Goal: Task Accomplishment & Management: Complete application form

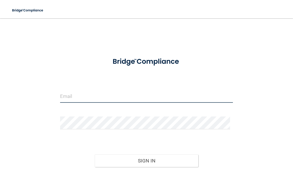
click at [88, 94] on input "email" at bounding box center [146, 96] width 173 height 13
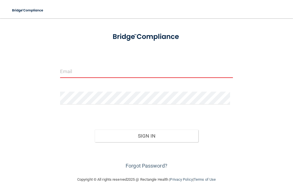
scroll to position [35, 0]
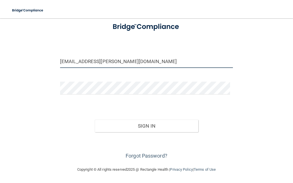
type input "[EMAIL_ADDRESS][PERSON_NAME][DOMAIN_NAME]"
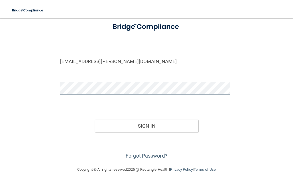
click at [95, 120] on button "Sign In" at bounding box center [147, 126] width 104 height 13
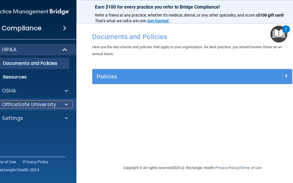
click at [63, 105] on div at bounding box center [65, 104] width 14 height 7
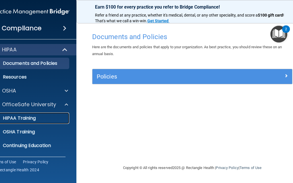
click at [37, 120] on div "HIPAA Training" at bounding box center [28, 119] width 78 height 6
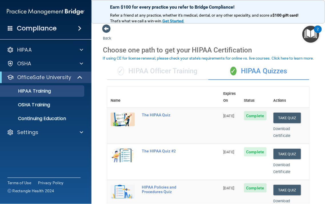
drag, startPoint x: 293, startPoint y: 0, endPoint x: 103, endPoint y: 72, distance: 202.5
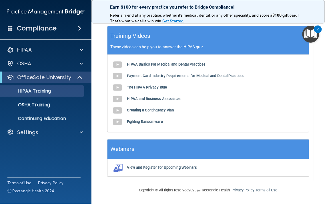
scroll to position [288, 0]
click at [47, 103] on p "OSHA Training" at bounding box center [27, 105] width 46 height 6
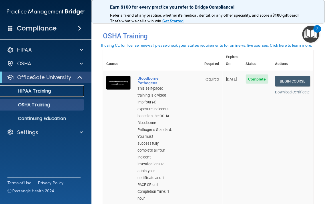
click at [41, 90] on p "HIPAA Training" at bounding box center [27, 91] width 47 height 6
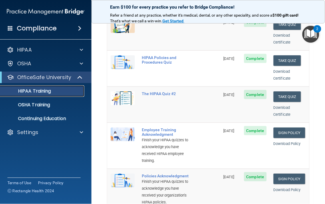
scroll to position [26, 0]
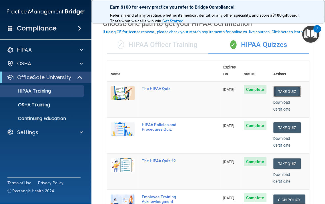
click at [284, 86] on button "Take Quiz" at bounding box center [287, 91] width 27 height 11
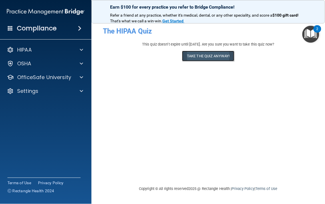
click at [217, 57] on button "Take the quiz anyway!" at bounding box center [208, 56] width 52 height 11
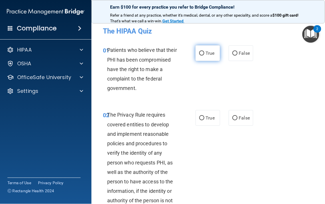
click at [199, 54] on input "True" at bounding box center [201, 53] width 5 height 4
radio input "true"
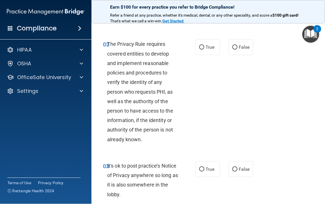
scroll to position [71, 0]
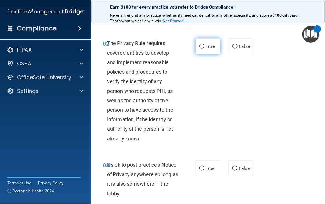
click at [201, 52] on label "True" at bounding box center [208, 46] width 25 height 16
click at [201, 49] on input "True" at bounding box center [201, 46] width 5 height 4
radio input "true"
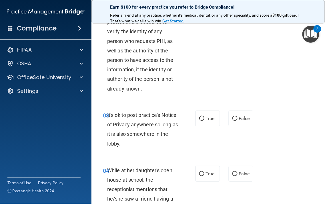
scroll to position [127, 0]
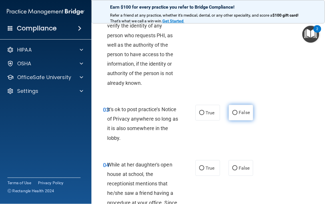
click at [234, 111] on input "False" at bounding box center [235, 113] width 5 height 4
radio input "true"
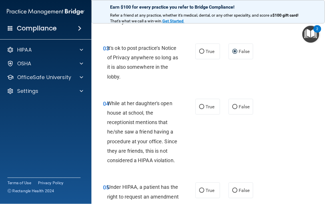
scroll to position [198, 0]
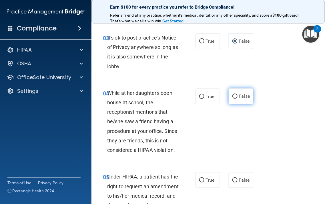
click at [229, 98] on label "False" at bounding box center [241, 96] width 25 height 16
click at [233, 98] on input "False" at bounding box center [235, 96] width 5 height 4
radio input "true"
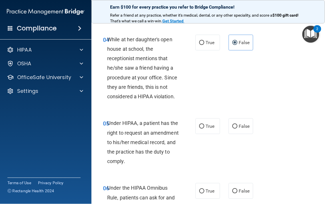
scroll to position [254, 0]
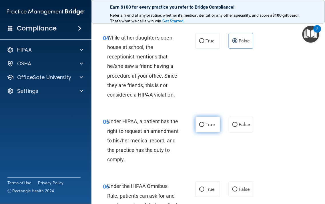
click at [199, 126] on input "True" at bounding box center [201, 124] width 5 height 4
radio input "true"
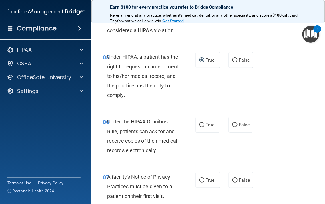
scroll to position [325, 0]
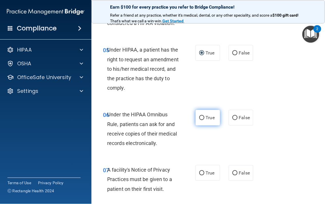
click at [198, 125] on label "True" at bounding box center [208, 118] width 25 height 16
click at [199, 120] on input "True" at bounding box center [201, 118] width 5 height 4
radio input "true"
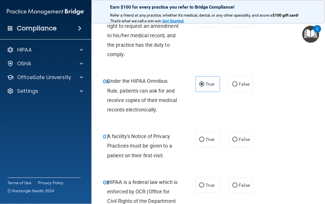
scroll to position [357, 0]
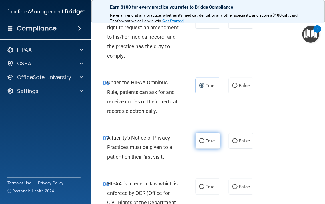
click at [202, 143] on input "True" at bounding box center [201, 141] width 5 height 4
radio input "true"
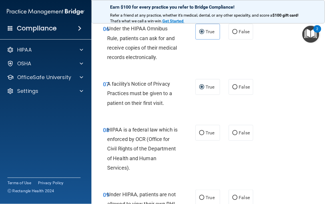
scroll to position [413, 0]
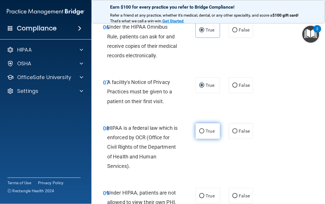
click at [199, 133] on input "True" at bounding box center [201, 131] width 5 height 4
radio input "true"
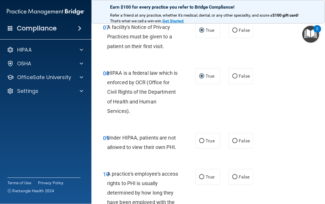
scroll to position [468, 0]
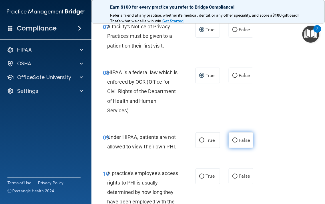
click at [229, 148] on label "False" at bounding box center [241, 140] width 25 height 16
click at [233, 142] on input "False" at bounding box center [235, 140] width 5 height 4
radio input "true"
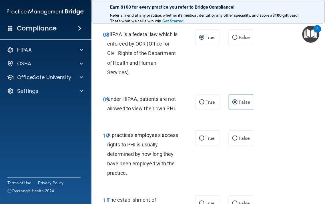
scroll to position [508, 0]
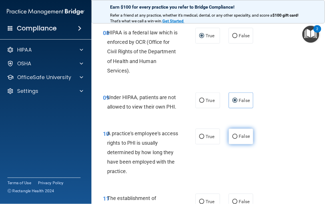
click at [234, 144] on label "False" at bounding box center [241, 136] width 25 height 16
click at [234, 139] on input "False" at bounding box center [235, 136] width 5 height 4
radio input "true"
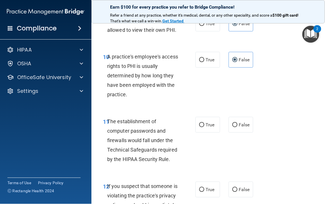
scroll to position [588, 0]
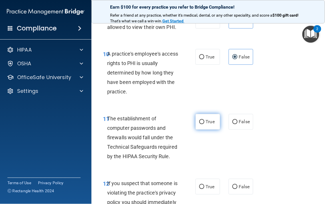
click at [199, 124] on input "True" at bounding box center [201, 122] width 5 height 4
radio input "true"
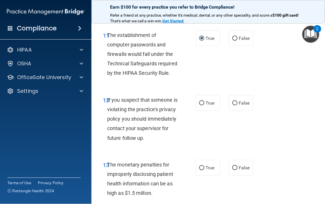
scroll to position [675, 0]
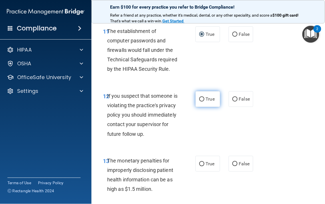
click at [198, 107] on label "True" at bounding box center [208, 99] width 25 height 16
click at [199, 101] on input "True" at bounding box center [201, 99] width 5 height 4
radio input "true"
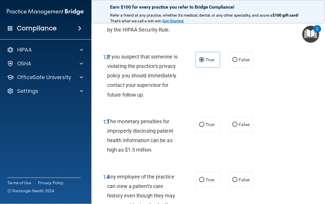
scroll to position [715, 0]
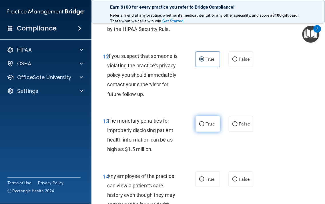
click at [202, 132] on label "True" at bounding box center [208, 124] width 25 height 16
click at [202, 126] on input "True" at bounding box center [201, 124] width 5 height 4
radio input "true"
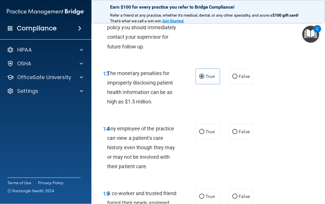
scroll to position [770, 0]
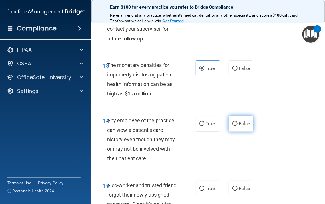
click at [233, 126] on input "False" at bounding box center [235, 124] width 5 height 4
radio input "true"
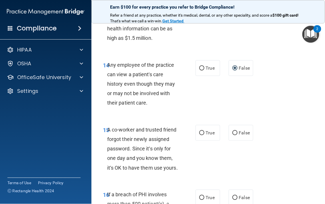
scroll to position [834, 0]
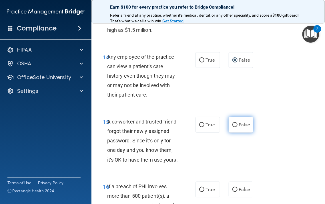
click at [234, 127] on input "False" at bounding box center [235, 125] width 5 height 4
radio input "true"
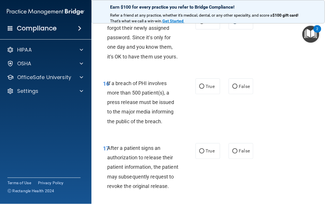
scroll to position [937, 0]
click at [199, 94] on label "True" at bounding box center [208, 86] width 25 height 16
click at [199, 88] on input "True" at bounding box center [201, 86] width 5 height 4
radio input "true"
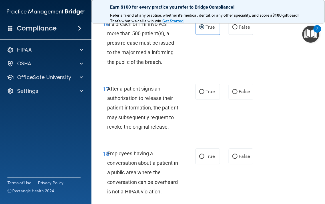
scroll to position [1001, 0]
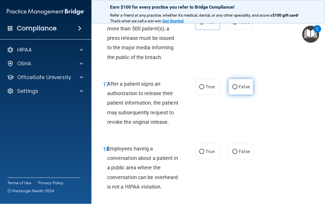
click at [232, 95] on label "False" at bounding box center [241, 87] width 25 height 16
click at [233, 89] on input "False" at bounding box center [235, 87] width 5 height 4
radio input "true"
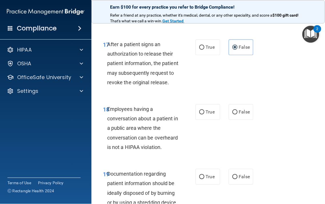
scroll to position [1056, 0]
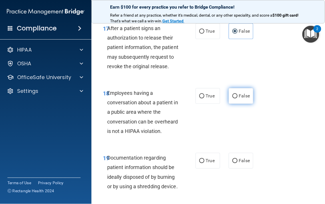
click at [234, 98] on input "False" at bounding box center [235, 96] width 5 height 4
radio input "true"
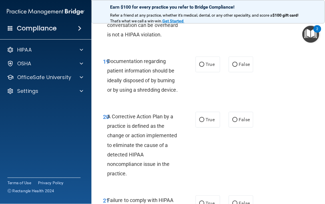
scroll to position [1160, 0]
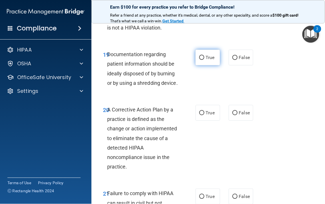
click at [201, 60] on input "True" at bounding box center [201, 57] width 5 height 4
radio input "true"
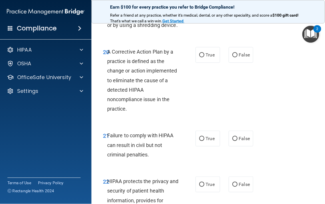
scroll to position [1223, 0]
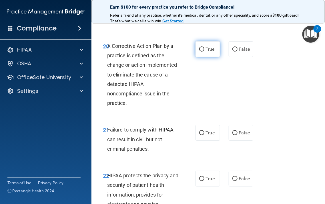
click at [199, 51] on input "True" at bounding box center [201, 49] width 5 height 4
radio input "true"
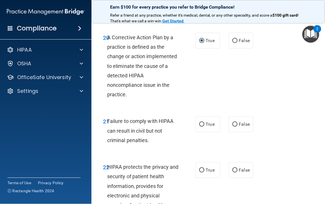
scroll to position [1255, 0]
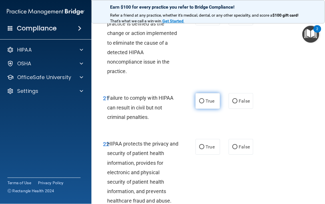
click at [203, 109] on label "True" at bounding box center [208, 101] width 25 height 16
click at [203, 103] on input "True" at bounding box center [201, 101] width 5 height 4
radio input "true"
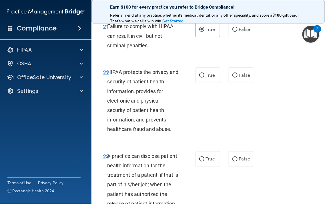
scroll to position [1334, 0]
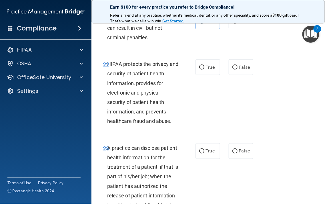
click at [192, 124] on div "22 HIPAA protects the privacy and security of patient health information, provi…" at bounding box center [149, 93] width 110 height 69
click at [201, 69] on input "True" at bounding box center [201, 67] width 5 height 4
radio input "true"
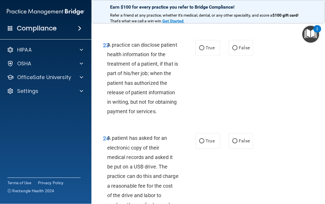
scroll to position [1438, 0]
click at [206, 50] on span "True" at bounding box center [210, 47] width 9 height 5
click at [204, 50] on input "True" at bounding box center [201, 48] width 5 height 4
radio input "true"
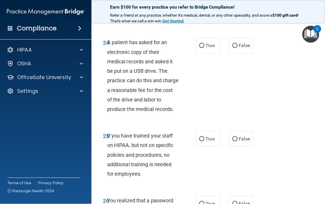
scroll to position [1533, 0]
click at [209, 48] on span "True" at bounding box center [210, 44] width 9 height 5
click at [204, 47] on input "True" at bounding box center [201, 45] width 5 height 4
radio input "true"
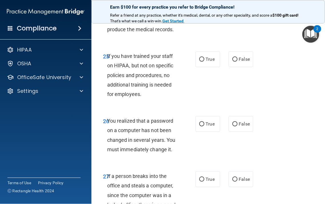
scroll to position [1620, 0]
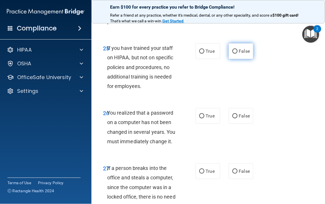
click at [237, 59] on label "False" at bounding box center [241, 51] width 25 height 16
click at [237, 53] on input "False" at bounding box center [235, 51] width 5 height 4
radio input "true"
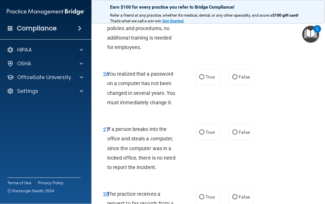
scroll to position [1660, 0]
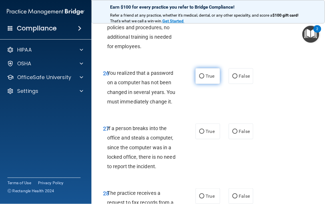
click at [213, 84] on label "True" at bounding box center [208, 76] width 25 height 16
click at [204, 78] on input "True" at bounding box center [201, 76] width 5 height 4
radio input "true"
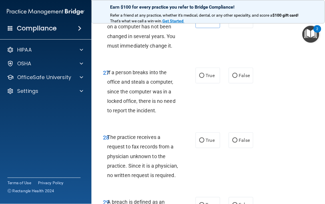
scroll to position [1724, 0]
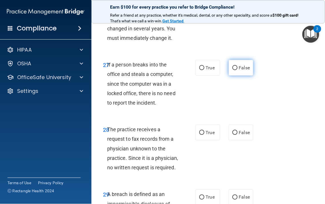
click at [235, 76] on label "False" at bounding box center [241, 68] width 25 height 16
click at [235, 70] on input "False" at bounding box center [235, 68] width 5 height 4
radio input "true"
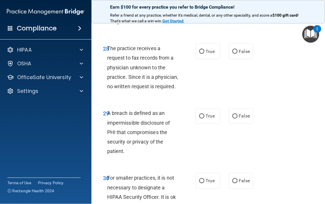
scroll to position [1811, 0]
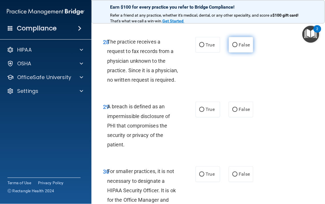
click at [242, 53] on label "False" at bounding box center [241, 45] width 25 height 16
click at [238, 47] on input "False" at bounding box center [235, 45] width 5 height 4
radio input "true"
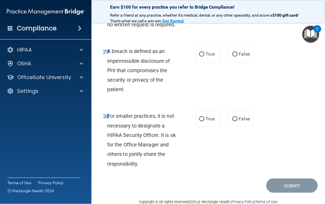
scroll to position [1867, 0]
click at [202, 62] on label "True" at bounding box center [208, 54] width 25 height 16
click at [202, 56] on input "True" at bounding box center [201, 54] width 5 height 4
radio input "true"
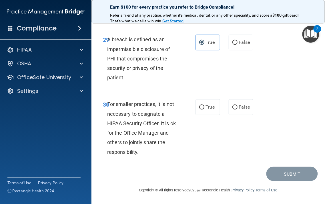
scroll to position [1954, 0]
click at [241, 115] on label "False" at bounding box center [241, 107] width 25 height 16
click at [238, 110] on input "False" at bounding box center [235, 107] width 5 height 4
radio input "true"
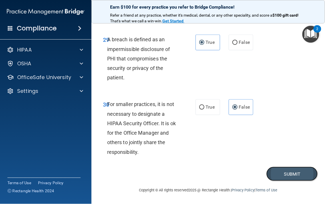
click at [280, 181] on button "Submit" at bounding box center [292, 173] width 51 height 15
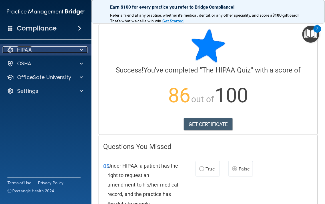
click at [78, 51] on div at bounding box center [80, 49] width 14 height 7
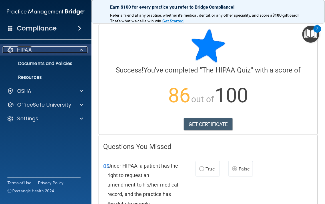
click at [23, 50] on p "HIPAA" at bounding box center [24, 49] width 15 height 7
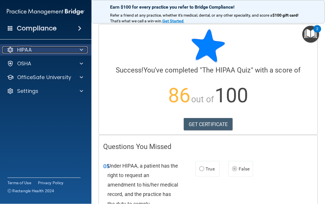
click at [18, 47] on p "HIPAA" at bounding box center [24, 49] width 15 height 7
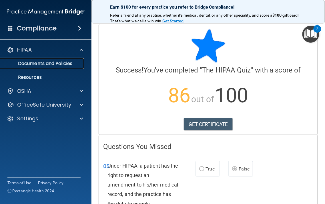
click at [39, 62] on p "Documents and Policies" at bounding box center [43, 64] width 78 height 6
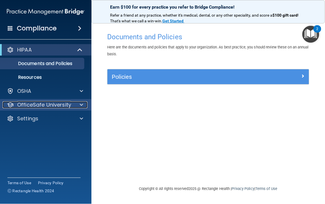
click at [76, 103] on div at bounding box center [80, 104] width 14 height 7
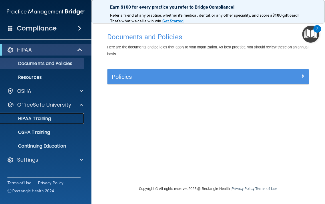
click at [45, 116] on p "HIPAA Training" at bounding box center [27, 119] width 47 height 6
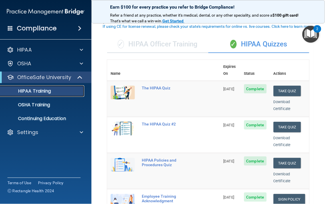
scroll to position [32, 0]
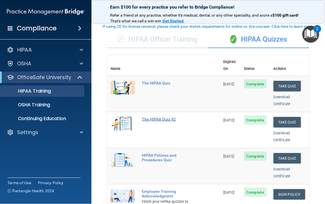
click at [162, 117] on div "The HIPAA Quiz #2" at bounding box center [167, 119] width 50 height 5
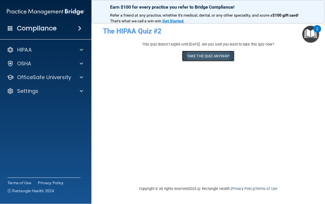
click at [198, 56] on button "Take the quiz anyway!" at bounding box center [208, 56] width 52 height 11
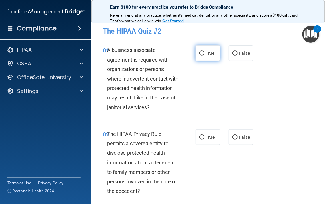
click at [196, 53] on label "True" at bounding box center [208, 53] width 25 height 16
click at [199, 53] on input "True" at bounding box center [201, 53] width 5 height 4
radio input "true"
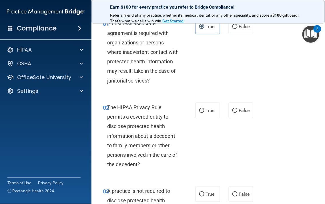
scroll to position [32, 0]
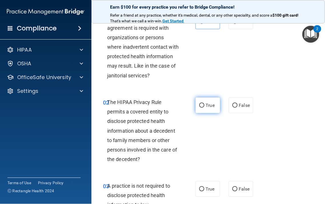
click at [206, 107] on span "True" at bounding box center [210, 104] width 9 height 5
click at [204, 107] on input "True" at bounding box center [201, 105] width 5 height 4
radio input "true"
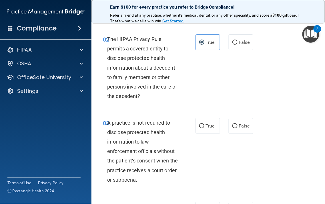
scroll to position [95, 0]
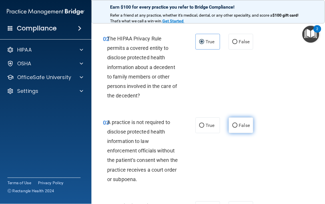
click at [237, 132] on label "False" at bounding box center [241, 125] width 25 height 16
click at [237, 128] on input "False" at bounding box center [235, 125] width 5 height 4
radio input "true"
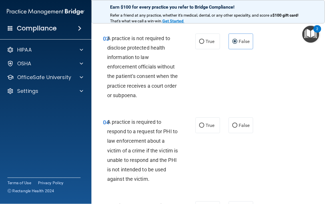
scroll to position [182, 0]
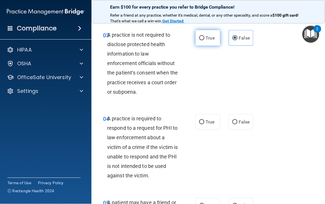
click at [209, 35] on span "True" at bounding box center [210, 37] width 9 height 5
click at [204, 36] on input "True" at bounding box center [201, 38] width 5 height 4
radio input "true"
radio input "false"
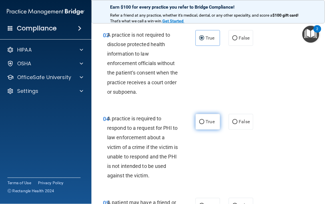
click at [200, 125] on label "True" at bounding box center [208, 122] width 25 height 16
click at [200, 124] on input "True" at bounding box center [201, 122] width 5 height 4
radio input "true"
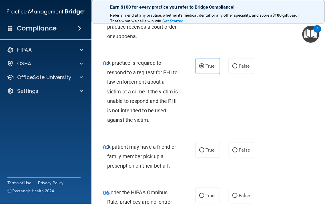
scroll to position [246, 0]
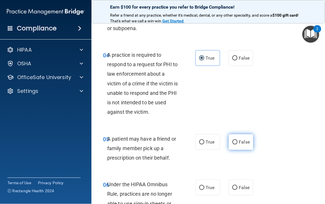
click at [233, 143] on input "False" at bounding box center [235, 142] width 5 height 4
radio input "true"
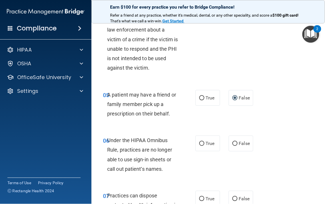
scroll to position [302, 0]
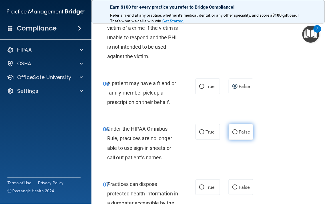
click at [233, 132] on input "False" at bounding box center [235, 132] width 5 height 4
radio input "true"
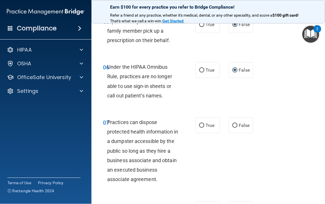
scroll to position [365, 0]
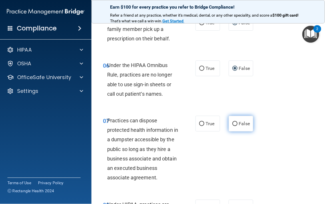
click at [233, 125] on input "False" at bounding box center [235, 124] width 5 height 4
radio input "true"
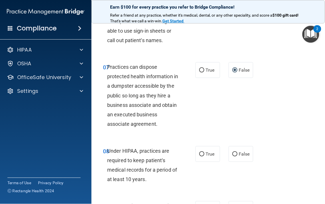
scroll to position [421, 0]
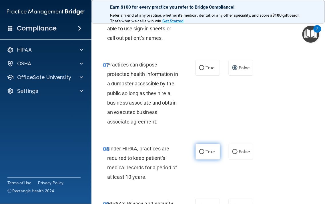
click at [201, 152] on input "True" at bounding box center [201, 152] width 5 height 4
radio input "true"
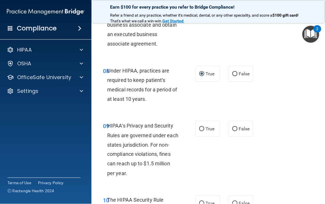
scroll to position [500, 0]
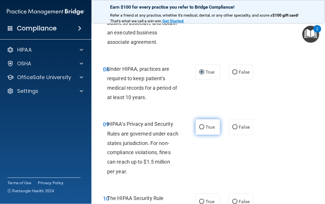
click at [202, 126] on input "True" at bounding box center [201, 127] width 5 height 4
radio input "true"
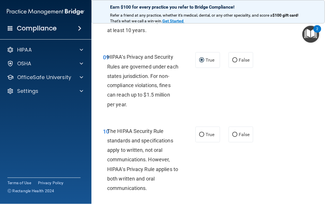
scroll to position [580, 0]
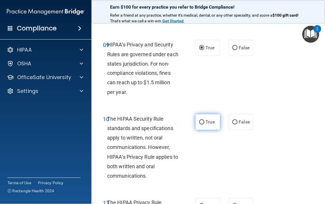
click at [199, 120] on input "True" at bounding box center [201, 122] width 5 height 4
radio input "true"
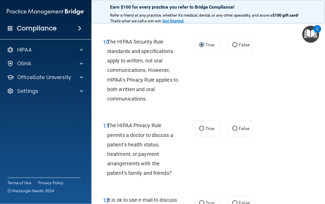
scroll to position [659, 0]
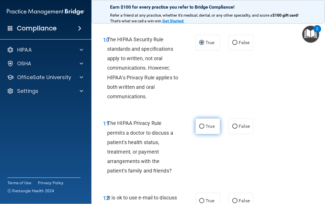
click at [206, 128] on span "True" at bounding box center [210, 125] width 9 height 5
click at [204, 128] on input "True" at bounding box center [201, 126] width 5 height 4
radio input "true"
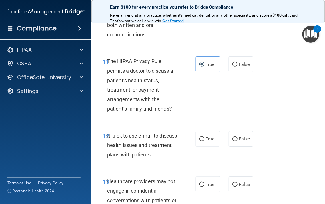
scroll to position [723, 0]
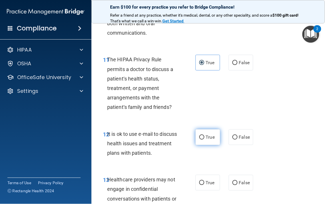
click at [202, 137] on input "True" at bounding box center [201, 137] width 5 height 4
radio input "true"
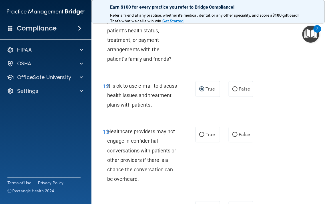
scroll to position [778, 0]
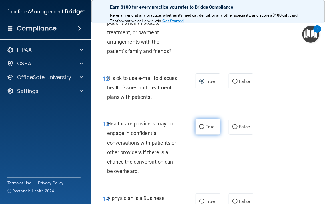
click at [208, 132] on label "True" at bounding box center [208, 127] width 25 height 16
click at [204, 129] on input "True" at bounding box center [201, 127] width 5 height 4
radio input "true"
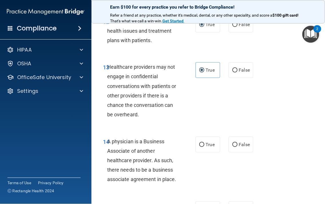
scroll to position [842, 0]
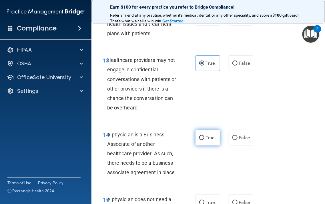
click at [199, 140] on input "True" at bounding box center [201, 138] width 5 height 4
radio input "true"
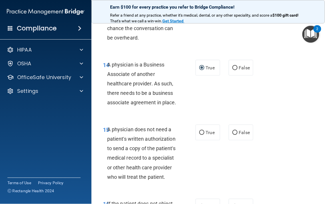
scroll to position [913, 0]
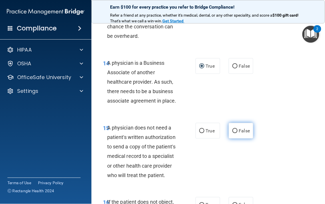
click at [233, 132] on input "False" at bounding box center [235, 131] width 5 height 4
radio input "true"
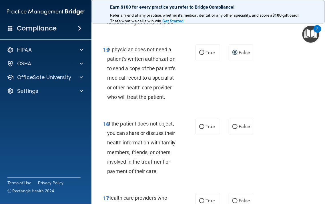
scroll to position [993, 0]
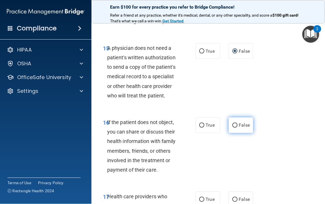
click at [238, 130] on label "False" at bounding box center [241, 125] width 25 height 16
click at [238, 128] on input "False" at bounding box center [235, 125] width 5 height 4
radio input "true"
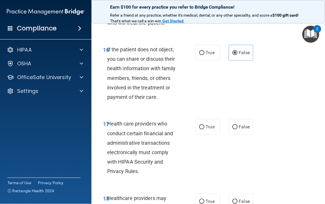
scroll to position [1064, 0]
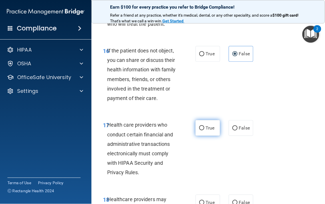
click at [202, 126] on input "True" at bounding box center [201, 128] width 5 height 4
radio input "true"
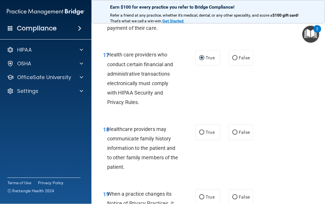
scroll to position [1136, 0]
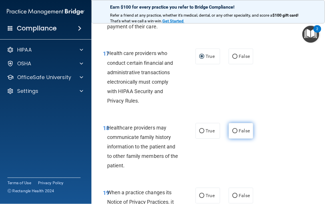
click at [239, 132] on span "False" at bounding box center [244, 130] width 11 height 5
click at [238, 132] on input "False" at bounding box center [235, 131] width 5 height 4
radio input "true"
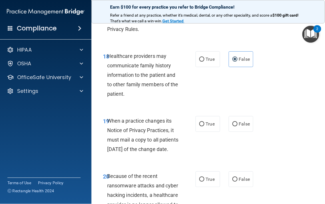
scroll to position [1215, 0]
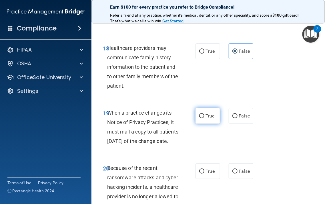
click at [202, 118] on label "True" at bounding box center [208, 116] width 25 height 16
click at [202, 118] on input "True" at bounding box center [201, 116] width 5 height 4
radio input "true"
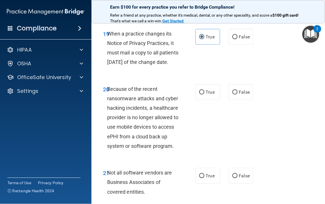
scroll to position [1295, 0]
click at [209, 94] on span "True" at bounding box center [210, 91] width 9 height 5
click at [204, 94] on input "True" at bounding box center [201, 92] width 5 height 4
radio input "true"
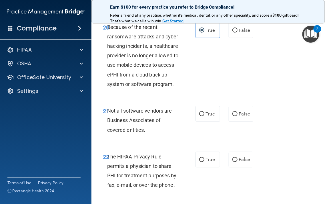
scroll to position [1366, 0]
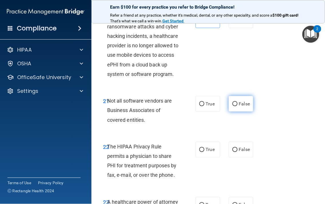
click at [233, 106] on input "False" at bounding box center [235, 104] width 5 height 4
radio input "true"
